Goal: Find specific page/section: Find specific page/section

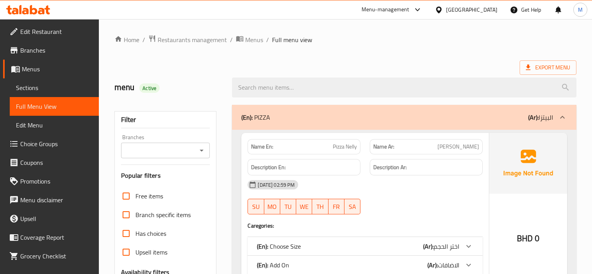
scroll to position [9170, 0]
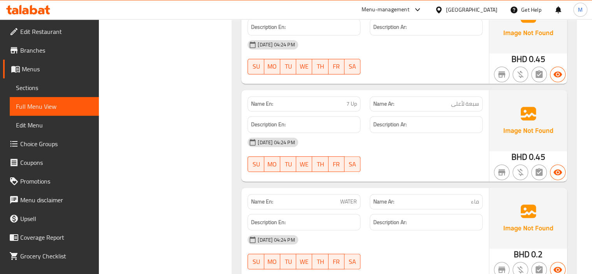
click at [442, 9] on icon at bounding box center [438, 9] width 5 height 7
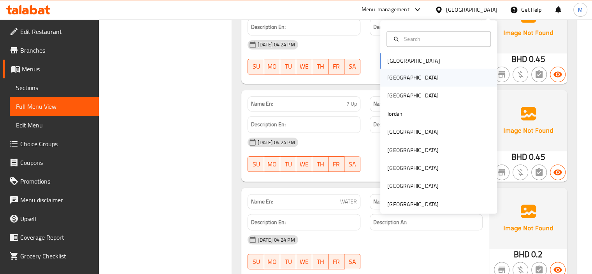
click at [403, 78] on div "[GEOGRAPHIC_DATA]" at bounding box center [438, 78] width 117 height 18
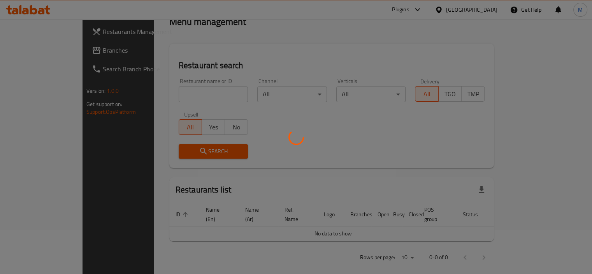
scroll to position [304, 0]
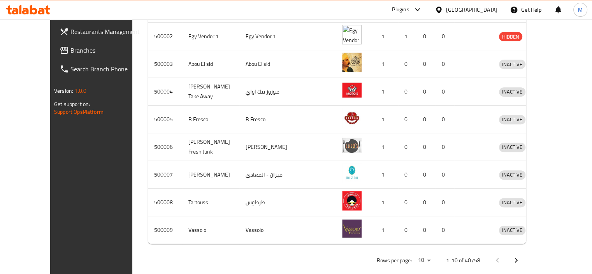
click at [409, 12] on div "Plugins" at bounding box center [400, 9] width 17 height 9
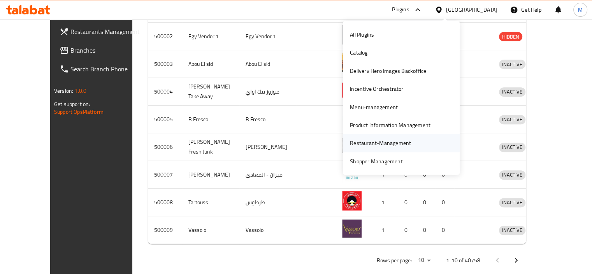
click at [394, 139] on div "Restaurant-Management" at bounding box center [380, 143] width 61 height 9
